Goal: Task Accomplishment & Management: Use online tool/utility

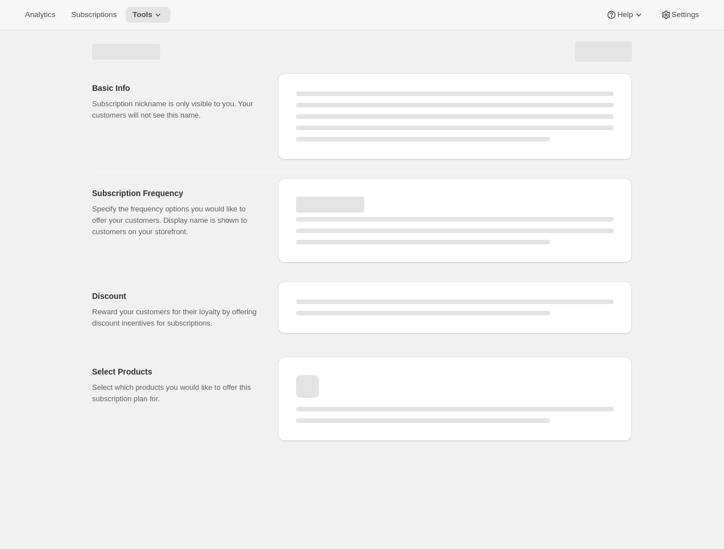
select select "WEEK"
select select "MONTH"
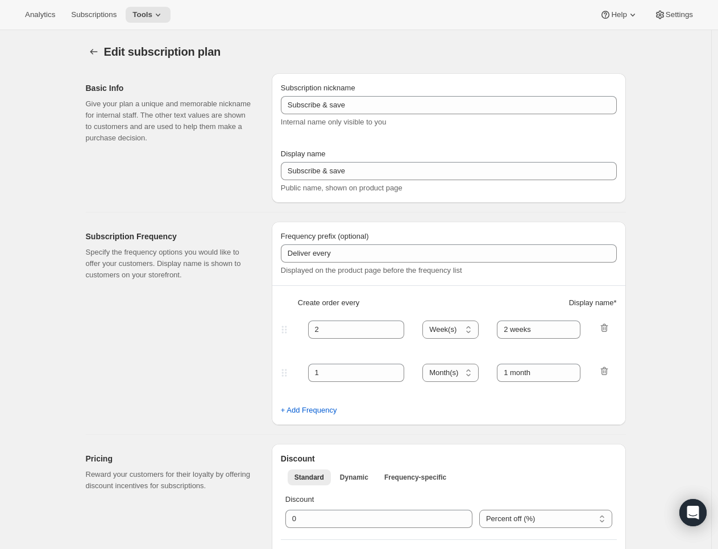
checkbox input "true"
type input "Subscribe & Save"
type input "Subscribe & Save / Free Shipping"
type input "30"
select select "DAY"
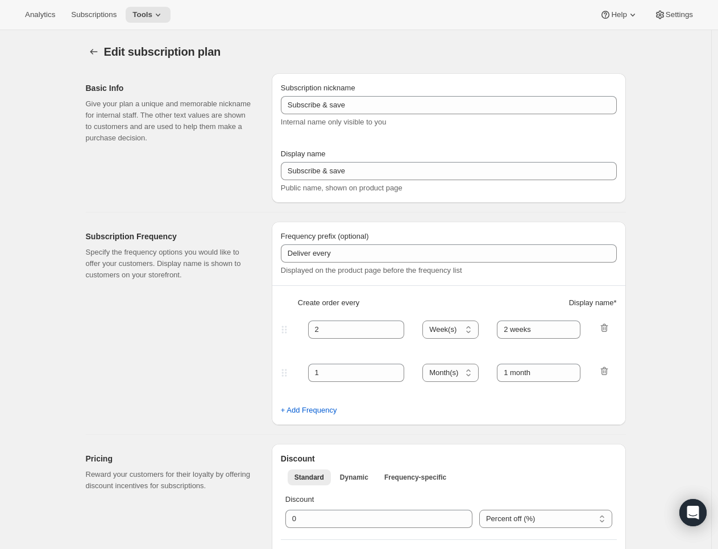
type input "30 Days"
type input "45"
select select "DAY"
type input "45 Days"
type input "15"
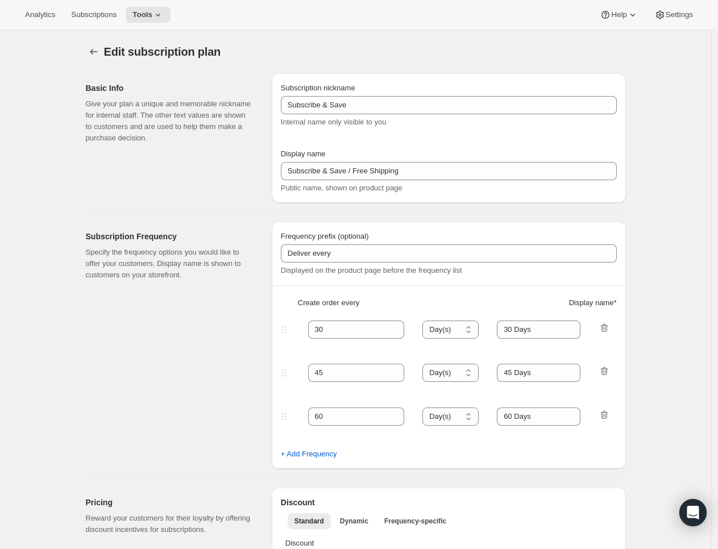
click at [193, 251] on p "Specify the frequency options you would like to offer your customers. Display n…" at bounding box center [170, 264] width 168 height 34
